Goal: Task Accomplishment & Management: Manage account settings

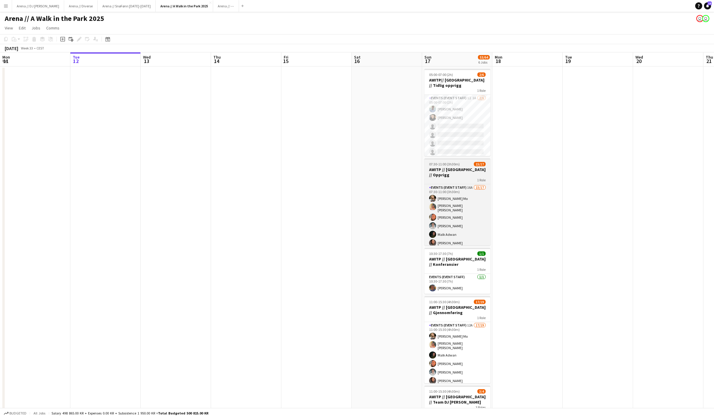
click at [462, 168] on h3 "AWITP // [GEOGRAPHIC_DATA] // Opprigg" at bounding box center [458, 172] width 66 height 11
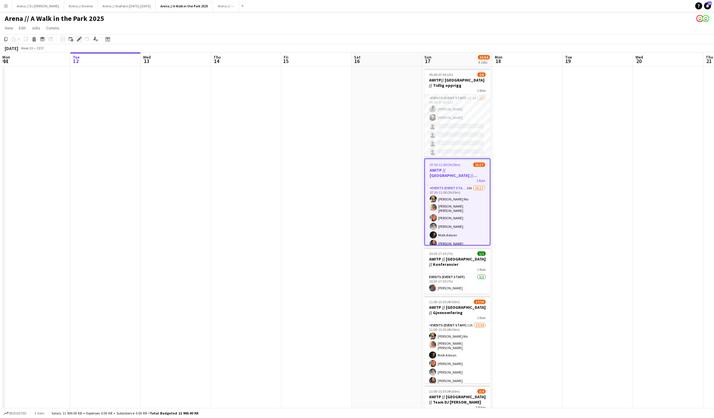
click at [79, 41] on icon at bounding box center [78, 39] width 3 height 3
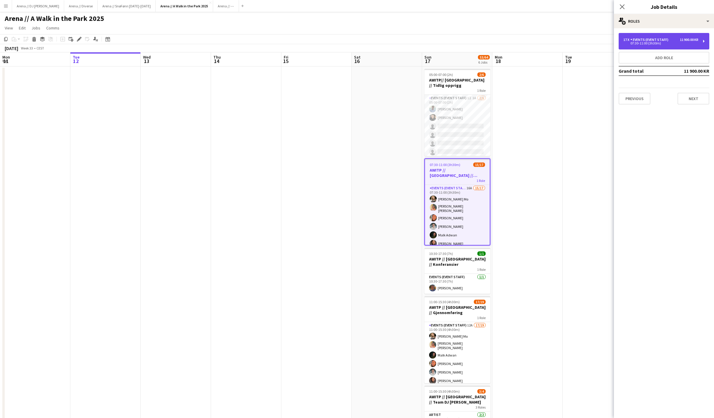
click at [680, 39] on div "11 900.00 KR" at bounding box center [689, 40] width 19 height 4
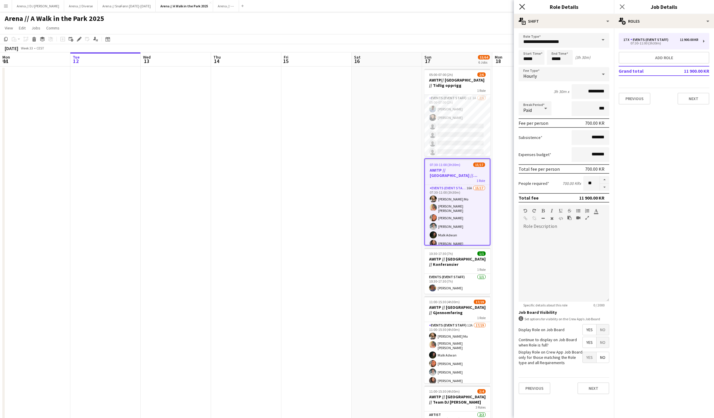
click at [522, 8] on icon "Close pop-in" at bounding box center [522, 7] width 6 height 6
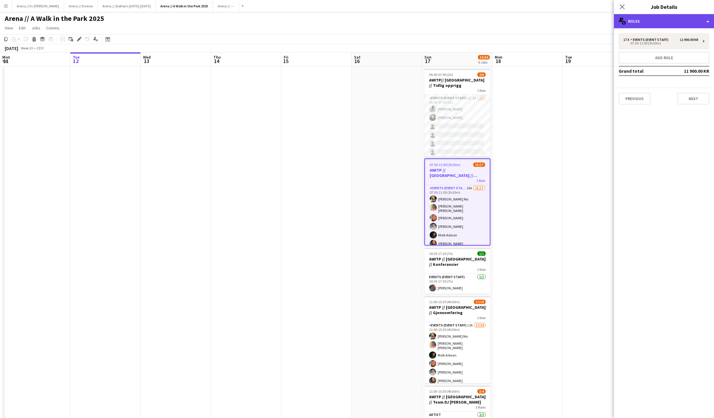
click at [647, 27] on div "multiple-users-add Roles" at bounding box center [664, 21] width 100 height 14
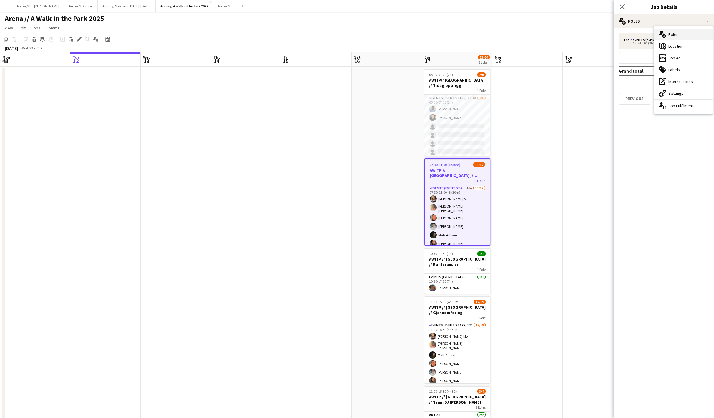
click at [672, 34] on div "multiple-users-add Roles" at bounding box center [684, 35] width 58 height 12
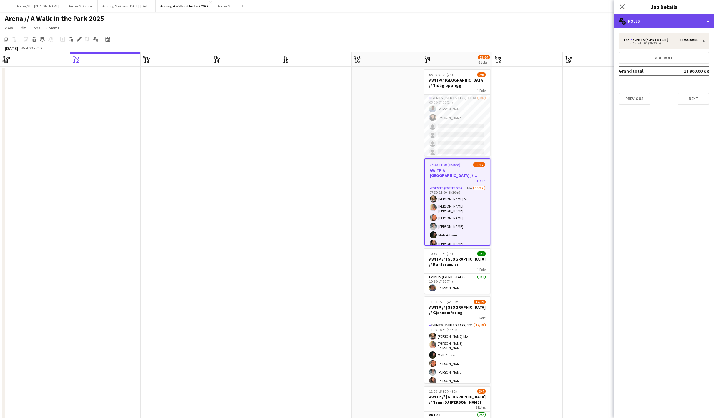
click at [660, 26] on div "multiple-users-add Roles" at bounding box center [664, 21] width 100 height 14
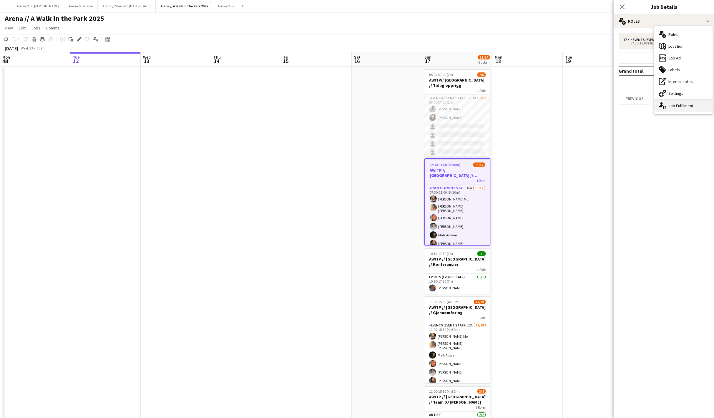
click at [677, 105] on div "single-neutral-actions-up-down Job Fulfilment" at bounding box center [684, 106] width 58 height 12
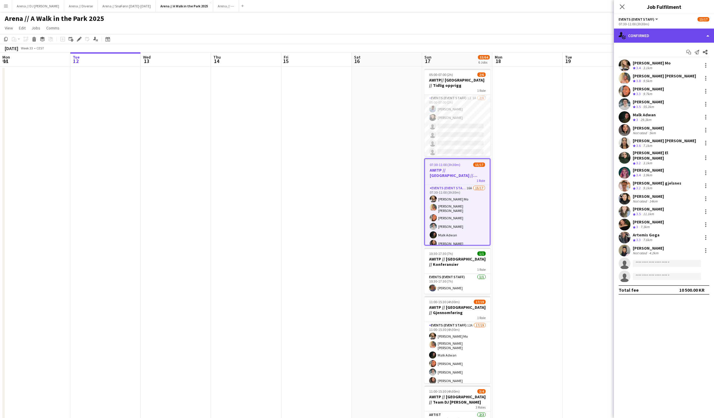
click at [661, 35] on div "single-neutral-actions-check-2 Confirmed" at bounding box center [664, 36] width 100 height 14
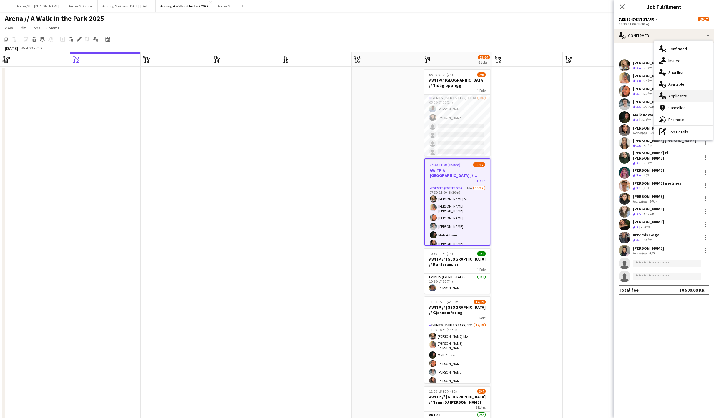
click at [678, 96] on div "single-neutral-actions-information Applicants" at bounding box center [684, 96] width 58 height 12
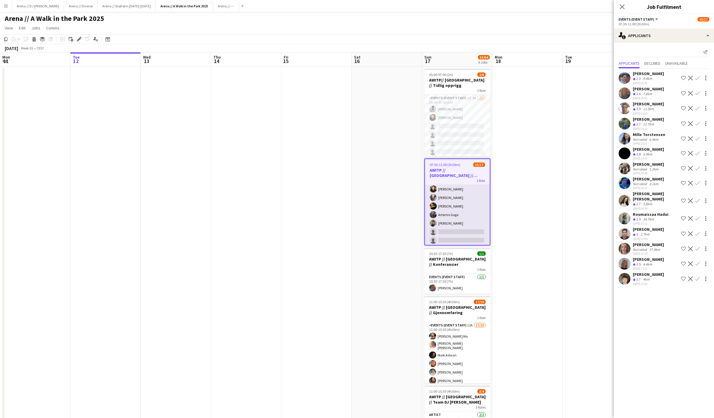
scroll to position [100, 0]
click at [471, 199] on app-card-role "Events (Event Staff) 16A 15/17 07:30-11:00 (3h30m) [PERSON_NAME] Mo [PERSON_NAM…" at bounding box center [457, 166] width 65 height 162
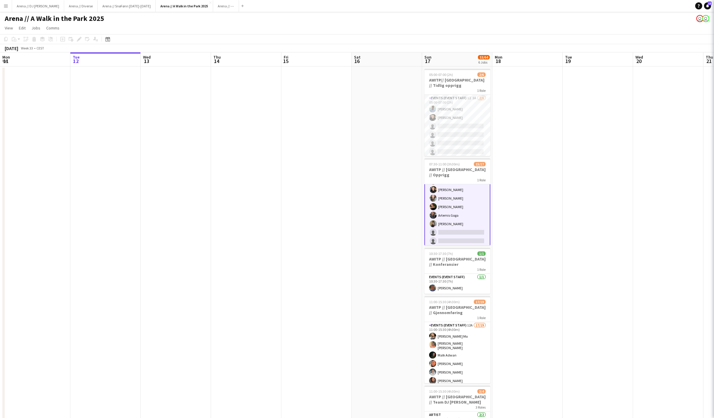
scroll to position [95, 0]
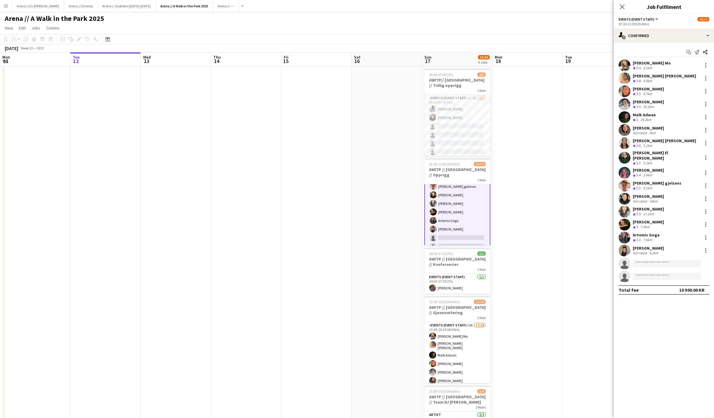
click at [546, 230] on app-date-cell at bounding box center [528, 321] width 70 height 508
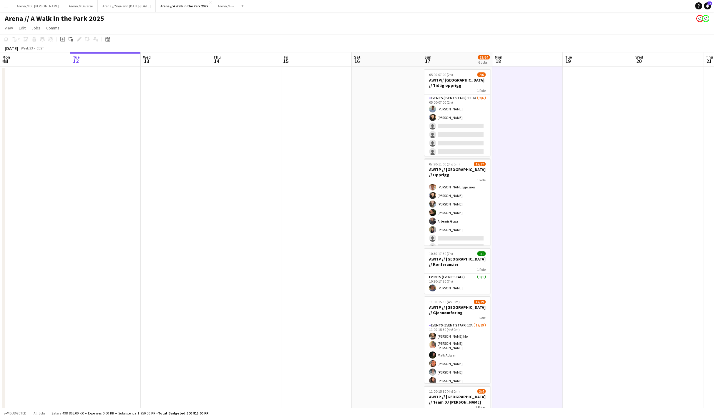
scroll to position [0, 0]
